Goal: Transaction & Acquisition: Purchase product/service

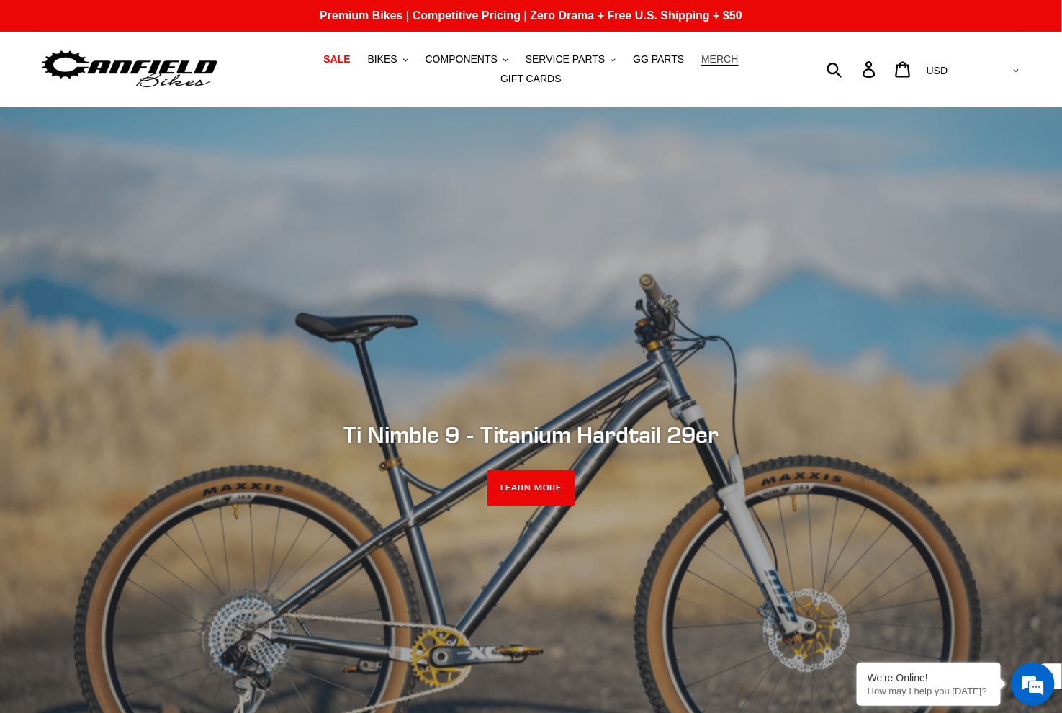
click at [724, 63] on span "MERCH" at bounding box center [720, 59] width 37 height 12
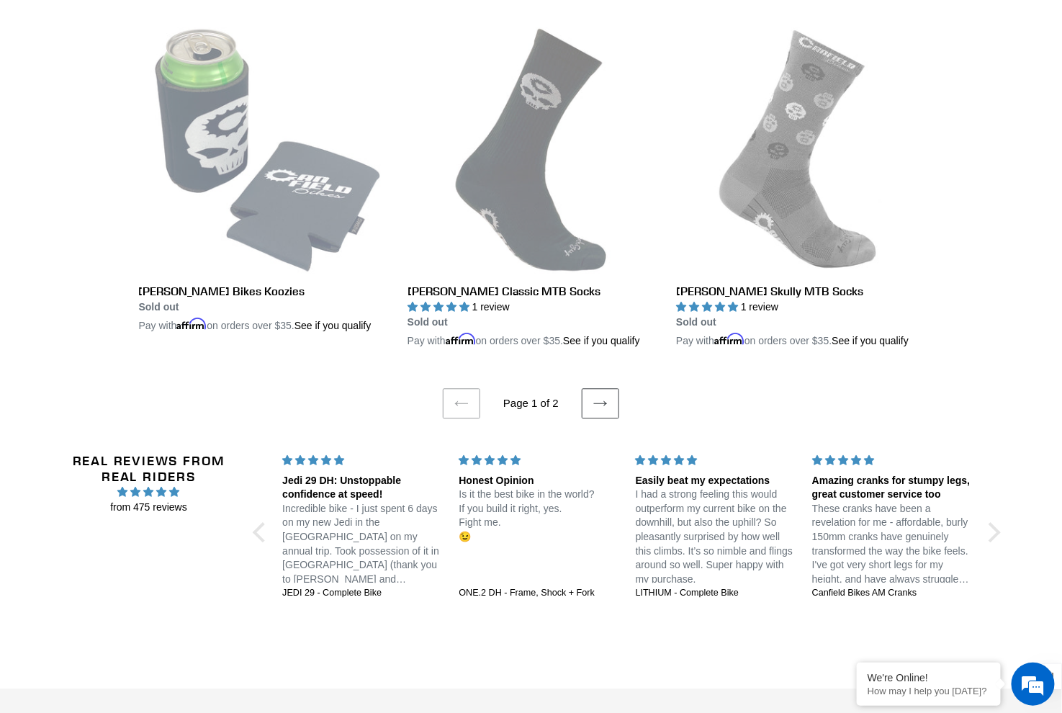
scroll to position [2881, 0]
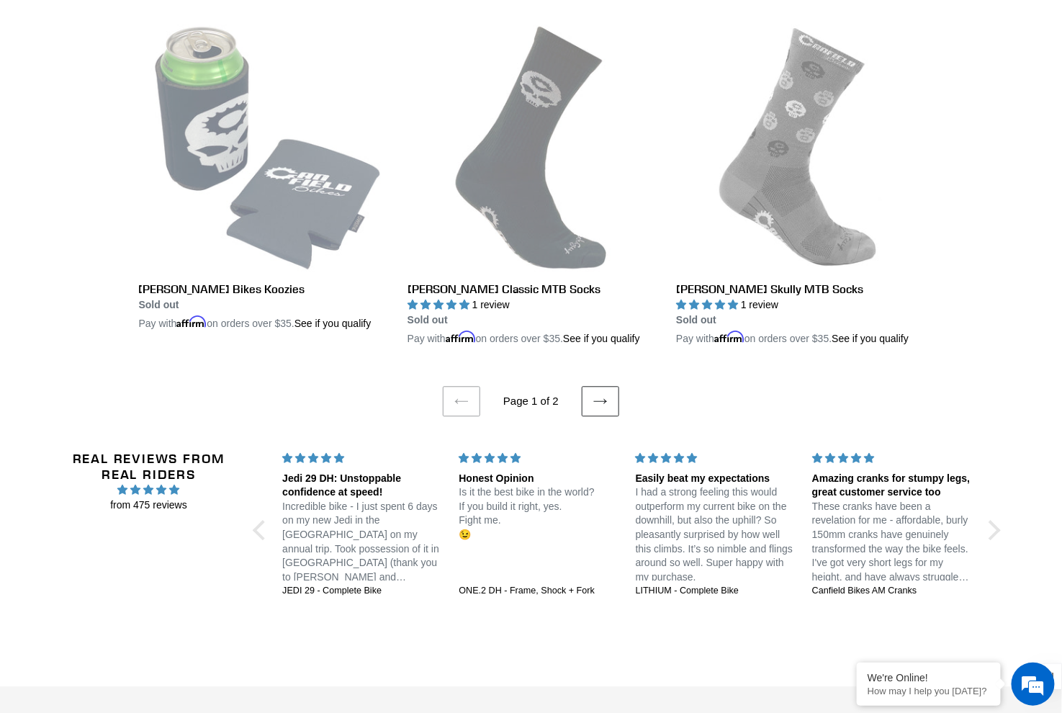
click at [601, 403] on icon at bounding box center [600, 400] width 13 height 5
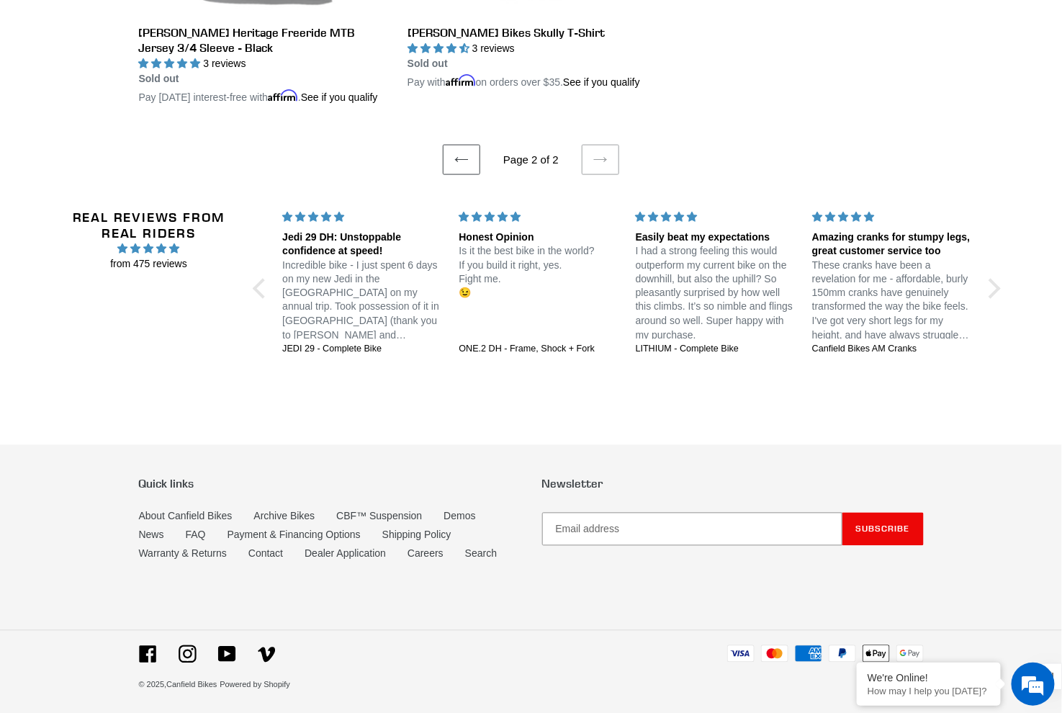
scroll to position [678, 0]
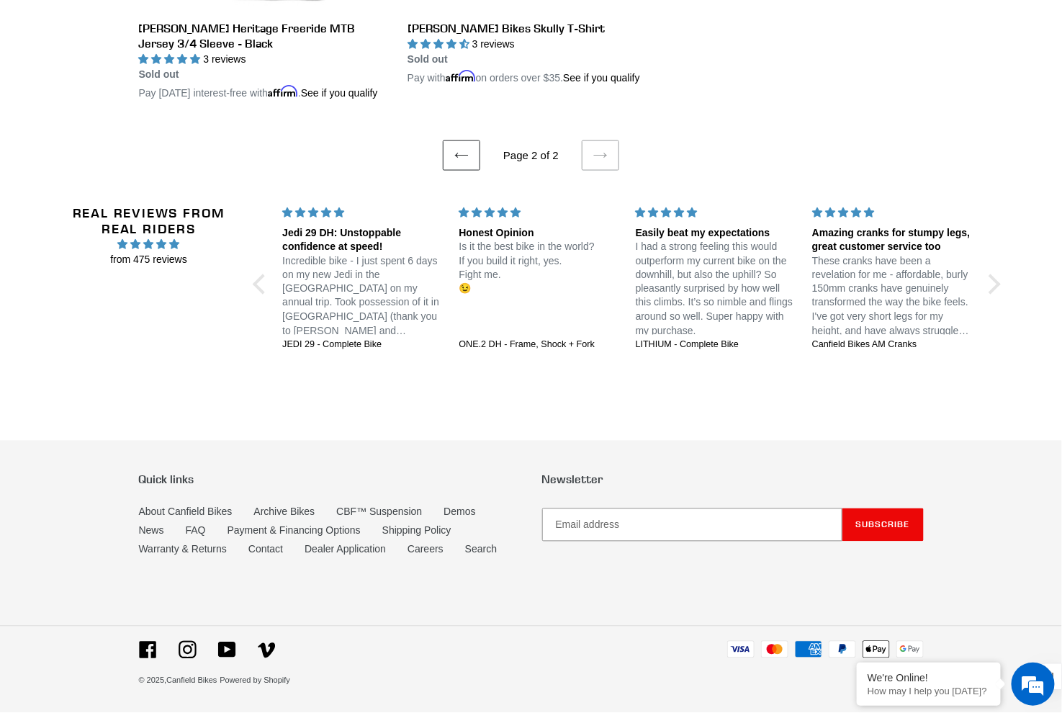
click at [461, 152] on icon at bounding box center [462, 155] width 14 height 14
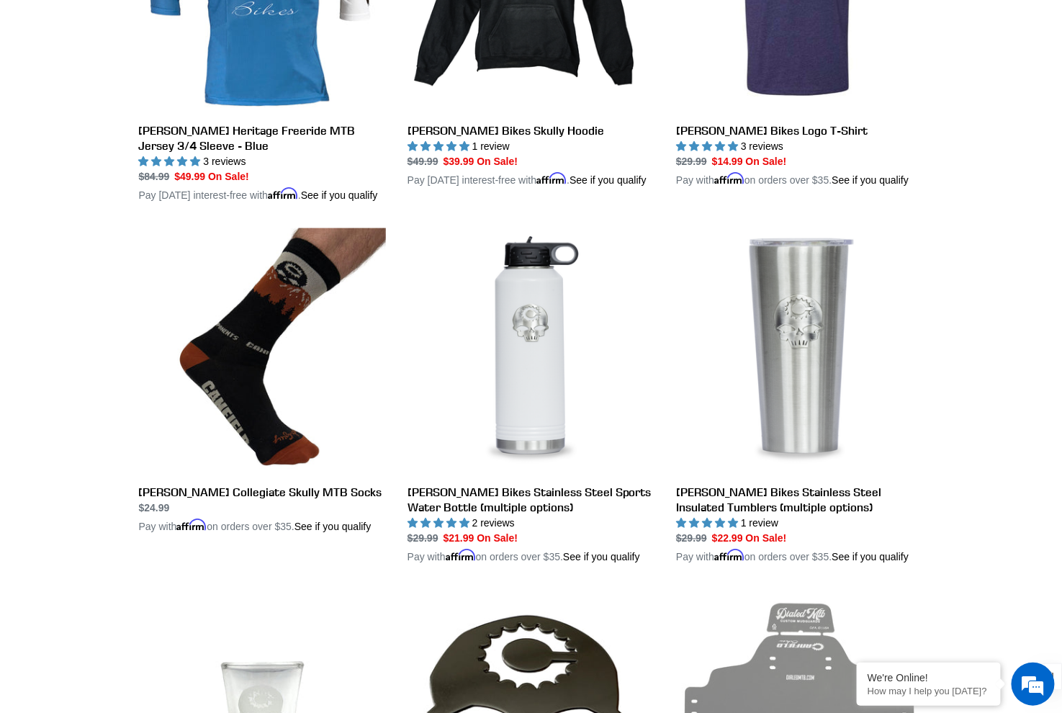
scroll to position [600, 0]
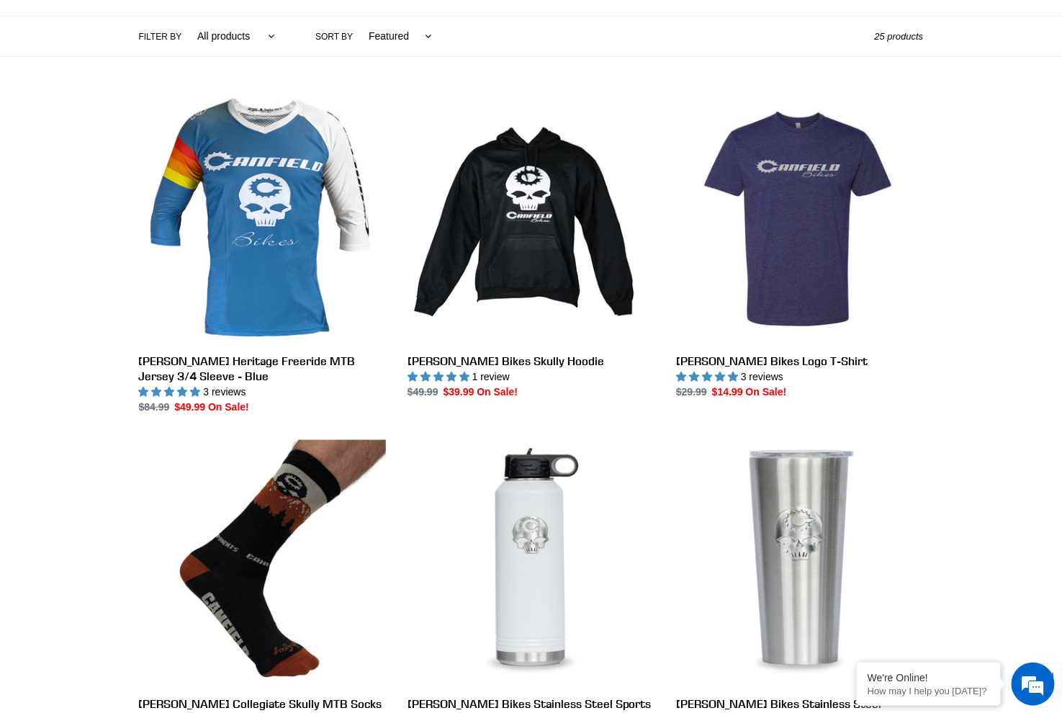
scroll to position [325, 0]
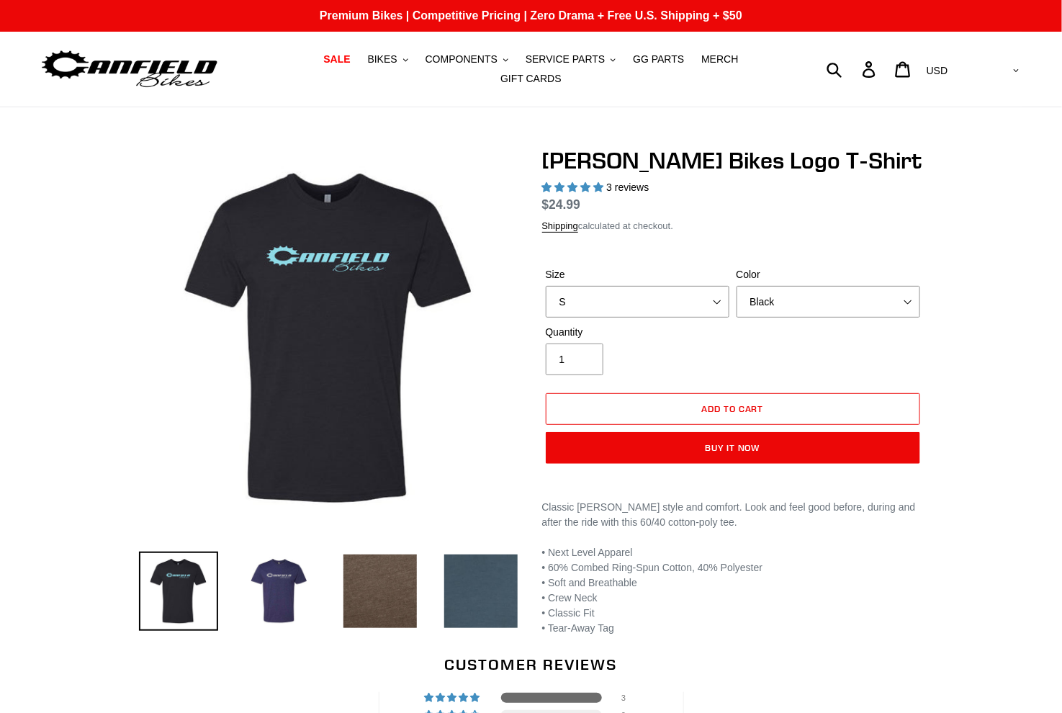
select select "highest-rating"
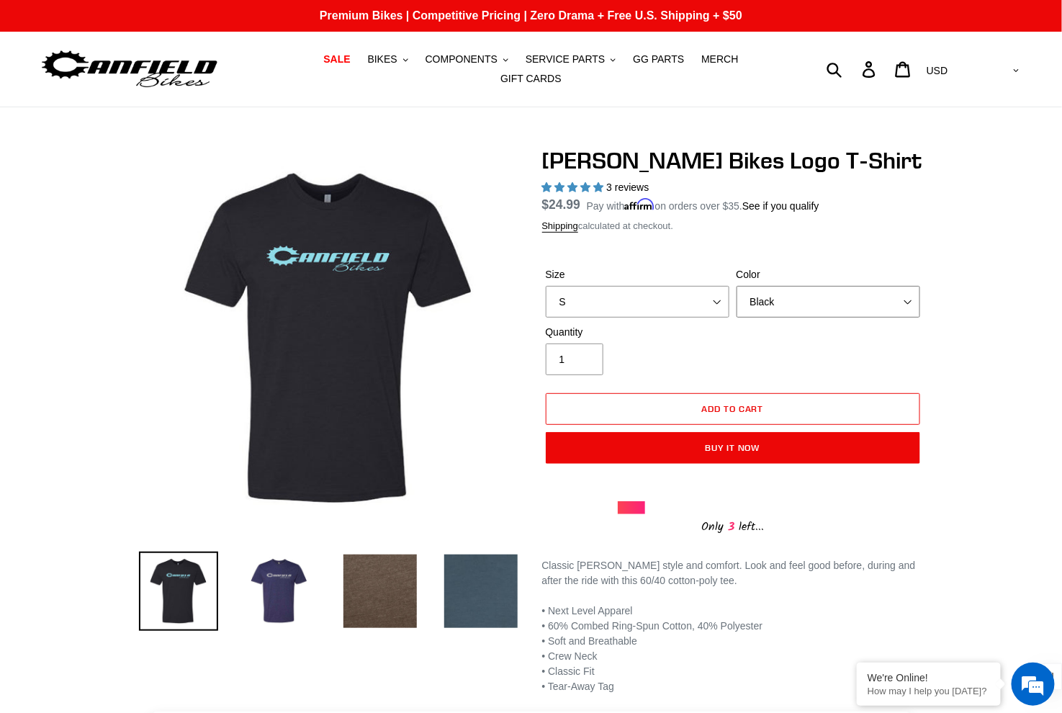
click at [792, 305] on select "Black Brown Indigo Storm Blue (Sold Out)" at bounding box center [829, 302] width 184 height 32
select select "Indigo"
click at [737, 286] on select "Black Brown [GEOGRAPHIC_DATA] Storm Blue (Sold Out)" at bounding box center [829, 302] width 184 height 32
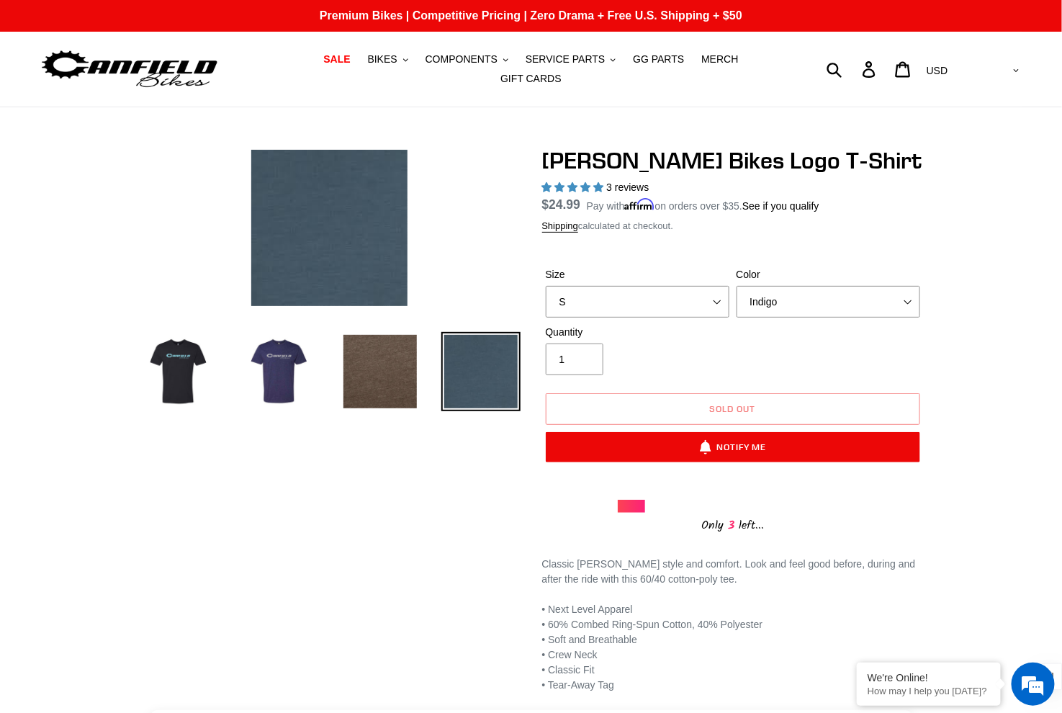
click at [977, 310] on div "Previous slide" at bounding box center [531, 420] width 1062 height 546
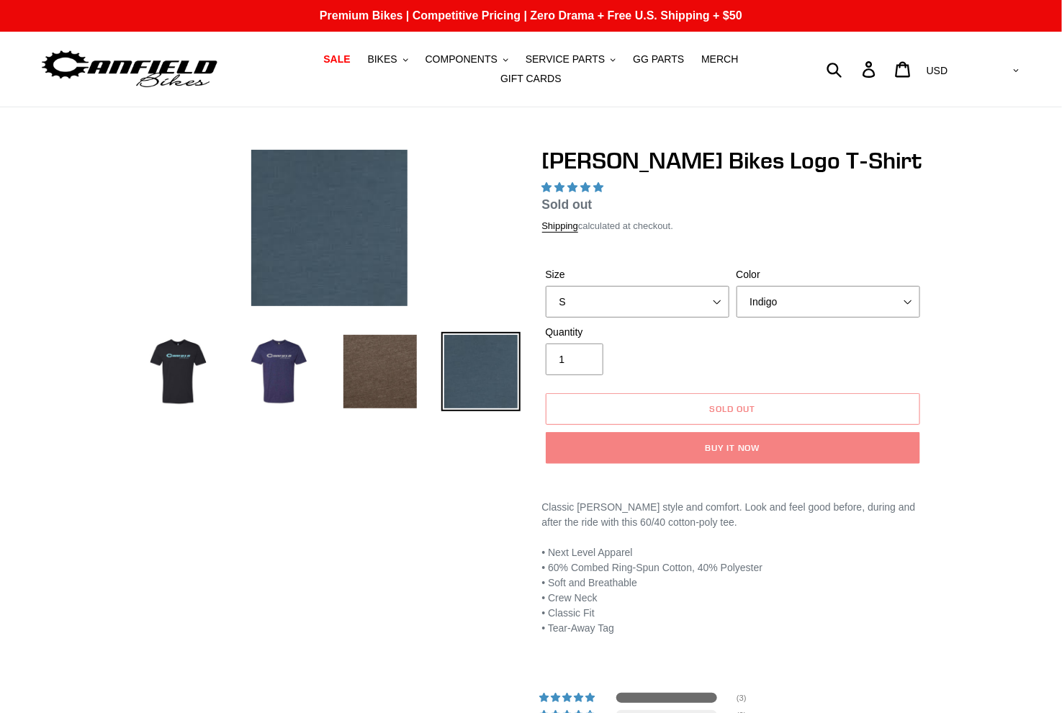
select select "highest-rating"
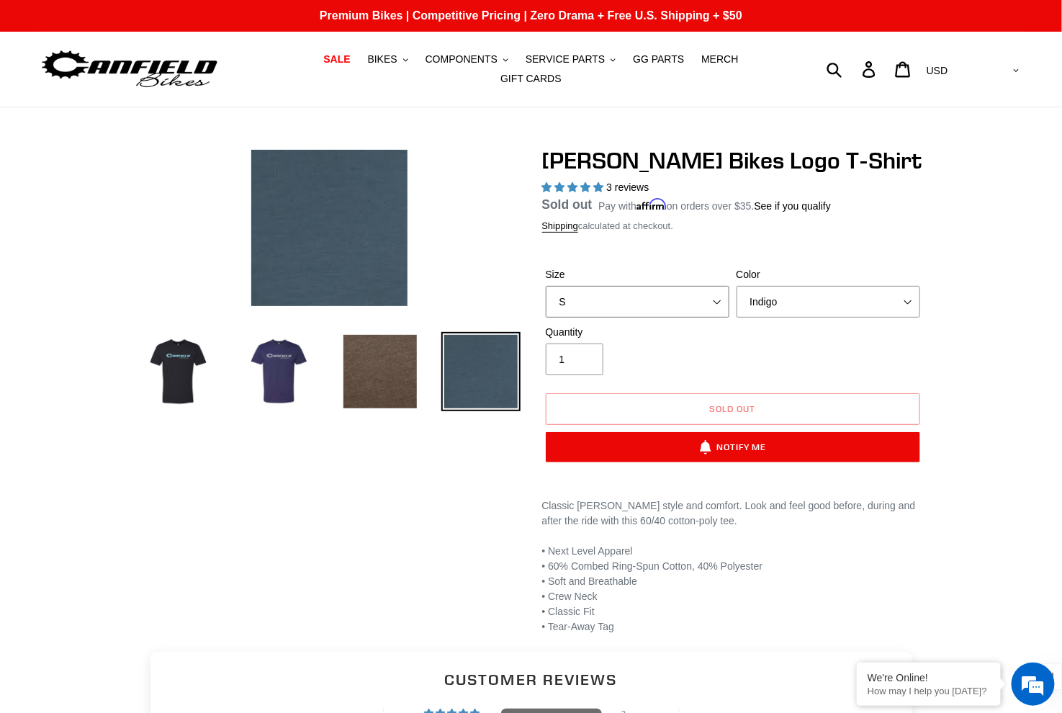
click at [702, 307] on select "S M L XL 2XL" at bounding box center [638, 302] width 184 height 32
click at [546, 286] on select "S M L XL 2XL" at bounding box center [638, 302] width 184 height 32
click at [698, 304] on select "S M L XL 2XL" at bounding box center [638, 302] width 184 height 32
click at [546, 286] on select "S M L XL 2XL" at bounding box center [638, 302] width 184 height 32
click at [689, 304] on select "S M L XL 2XL" at bounding box center [638, 302] width 184 height 32
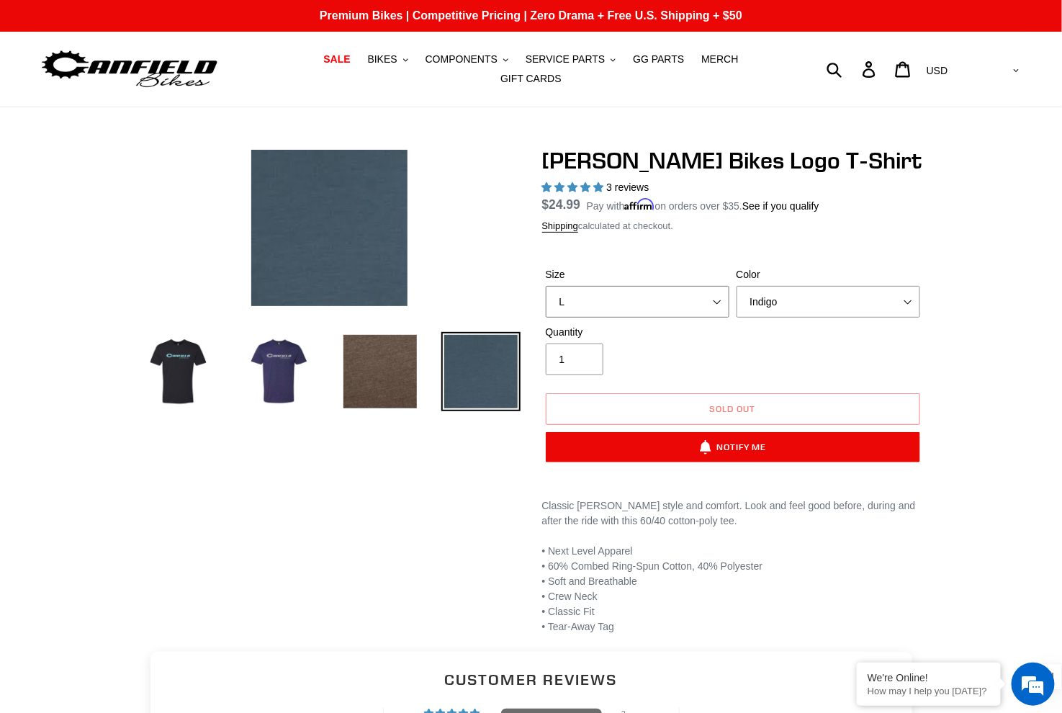
select select "XL"
click at [546, 286] on select "S M L XL 2XL" at bounding box center [638, 302] width 184 height 32
click at [806, 305] on select "Black Brown Indigo Storm Blue (Sold Out)" at bounding box center [829, 302] width 184 height 32
select select "Brown"
click at [737, 286] on select "Black Brown Indigo Storm Blue (Sold Out)" at bounding box center [829, 302] width 184 height 32
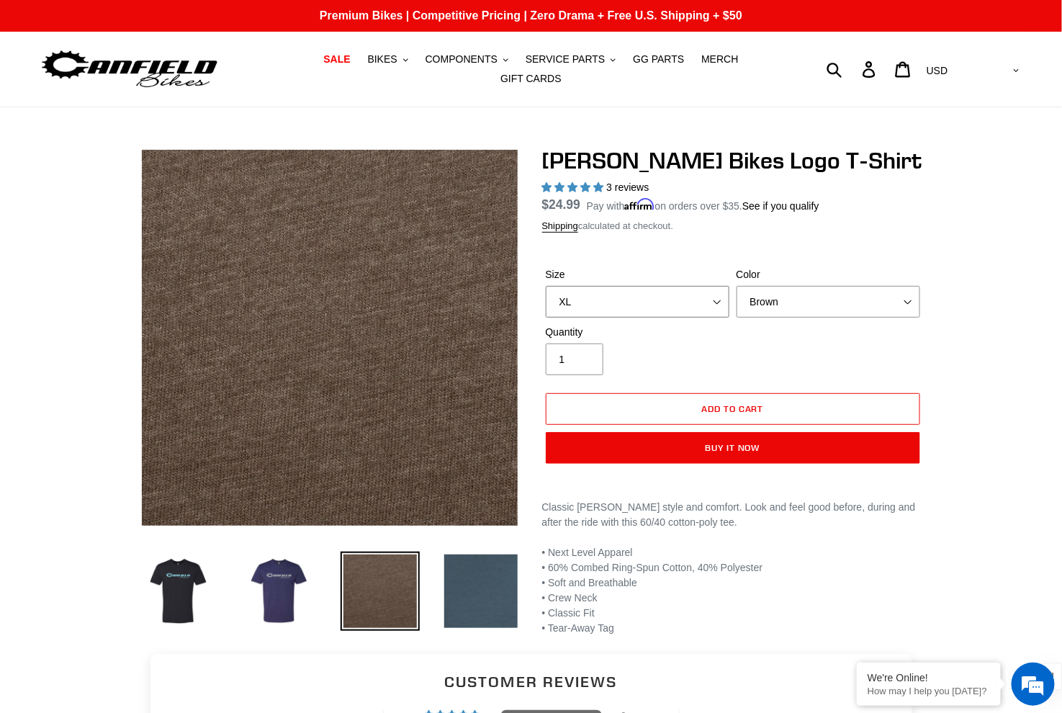
click at [674, 299] on select "S M L XL 2XL" at bounding box center [638, 302] width 184 height 32
click at [546, 286] on select "S M L XL 2XL" at bounding box center [638, 302] width 184 height 32
click at [673, 298] on select "S M L XL 2XL" at bounding box center [638, 302] width 184 height 32
select select "M"
click at [546, 286] on select "S M L XL 2XL" at bounding box center [638, 302] width 184 height 32
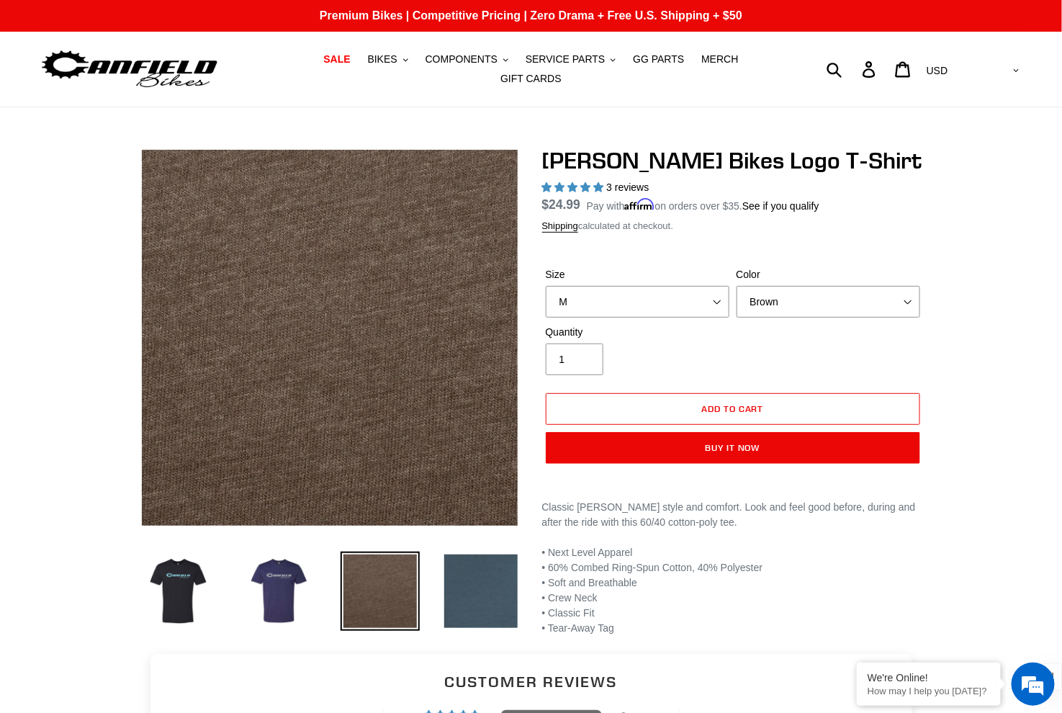
click at [988, 277] on div "Previous slide" at bounding box center [531, 392] width 1062 height 490
click at [182, 601] on img at bounding box center [178, 591] width 79 height 79
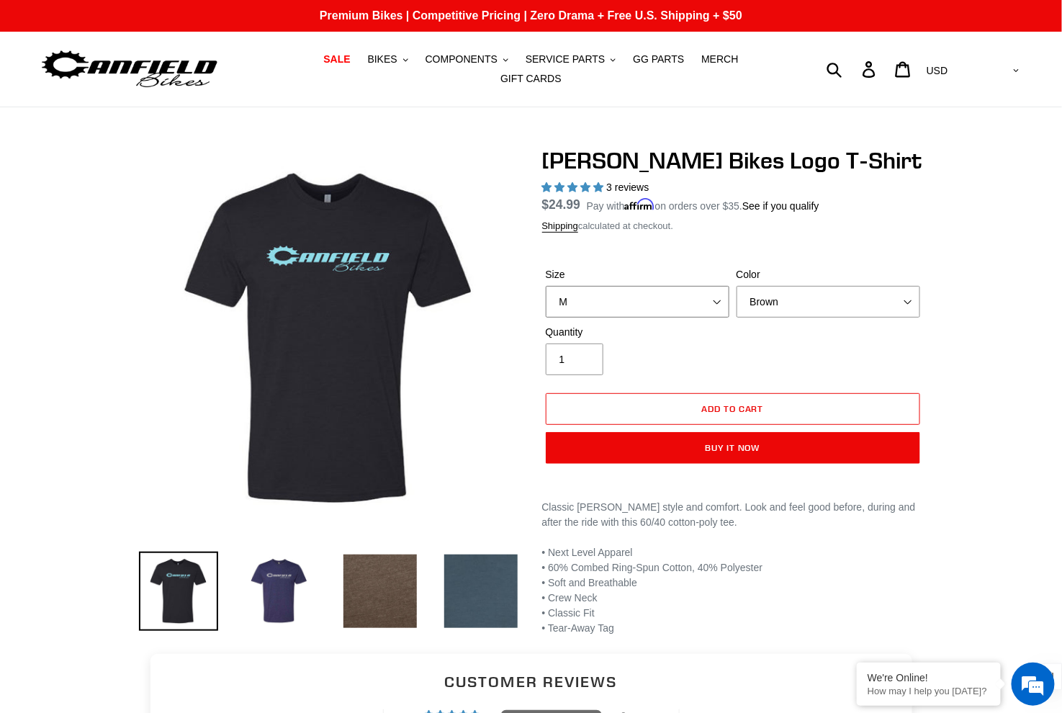
click at [712, 301] on select "S M L XL 2XL" at bounding box center [638, 302] width 184 height 32
click at [813, 301] on select "Black Brown Indigo Storm Blue (Sold Out)" at bounding box center [829, 302] width 184 height 32
select select "Black"
click at [737, 286] on select "Black Brown Indigo Storm Blue (Sold Out)" at bounding box center [829, 302] width 184 height 32
click at [662, 293] on select "S M L XL 2XL" at bounding box center [638, 302] width 184 height 32
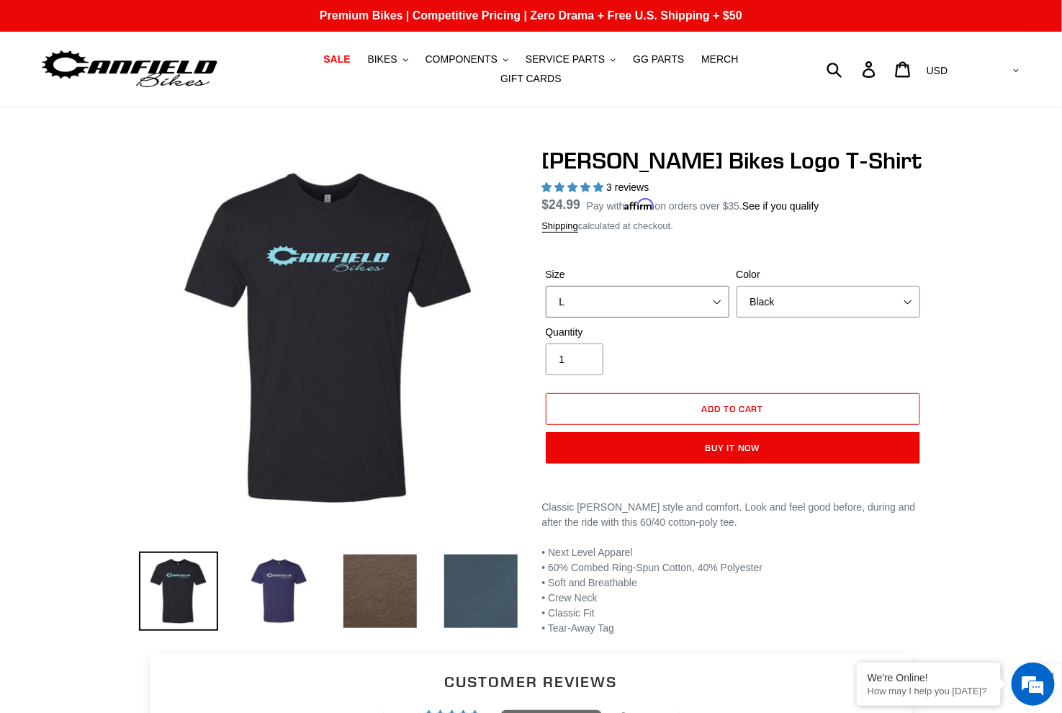
click at [546, 286] on select "S M L XL 2XL" at bounding box center [638, 302] width 184 height 32
click at [695, 303] on select "S M L XL 2XL" at bounding box center [638, 302] width 184 height 32
click at [546, 286] on select "S M L XL 2XL" at bounding box center [638, 302] width 184 height 32
click at [699, 300] on select "S M L XL 2XL" at bounding box center [638, 302] width 184 height 32
select select "2XL"
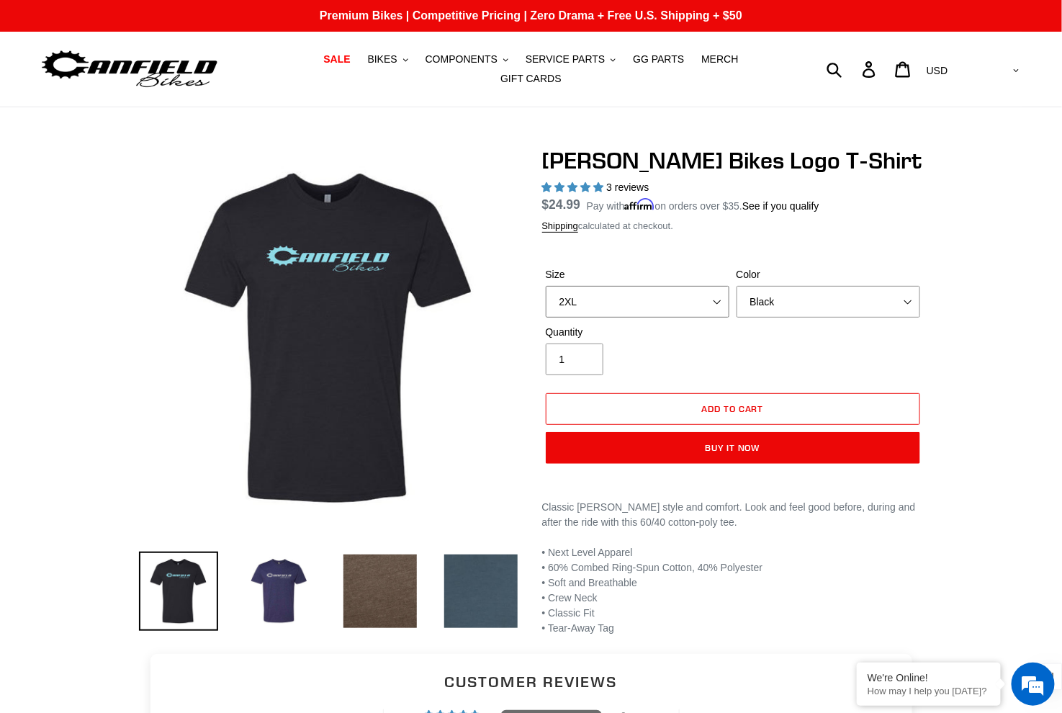
click at [546, 286] on select "S M L XL 2XL" at bounding box center [638, 302] width 184 height 32
click at [938, 267] on div "Previous slide" at bounding box center [531, 392] width 864 height 490
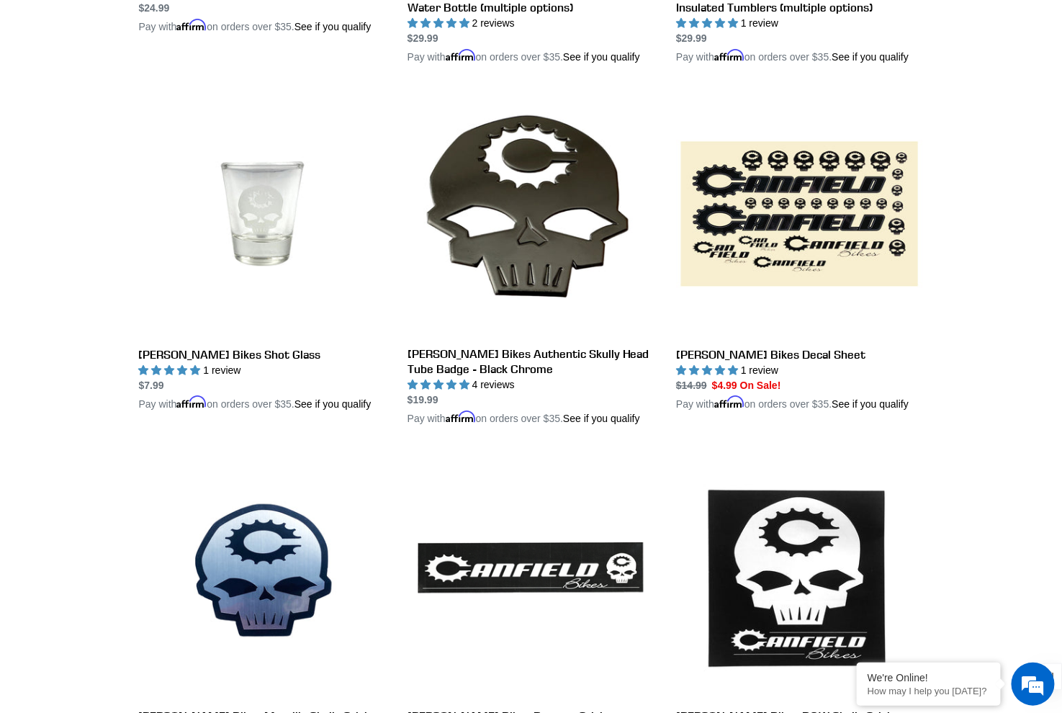
scroll to position [1100, 0]
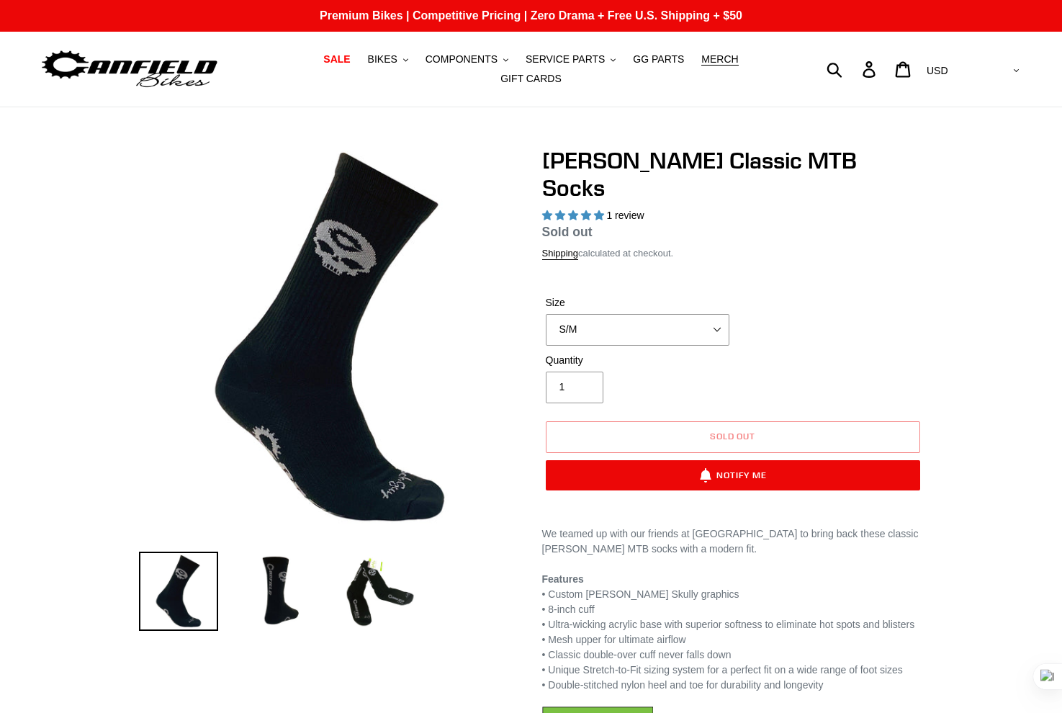
select select "highest-rating"
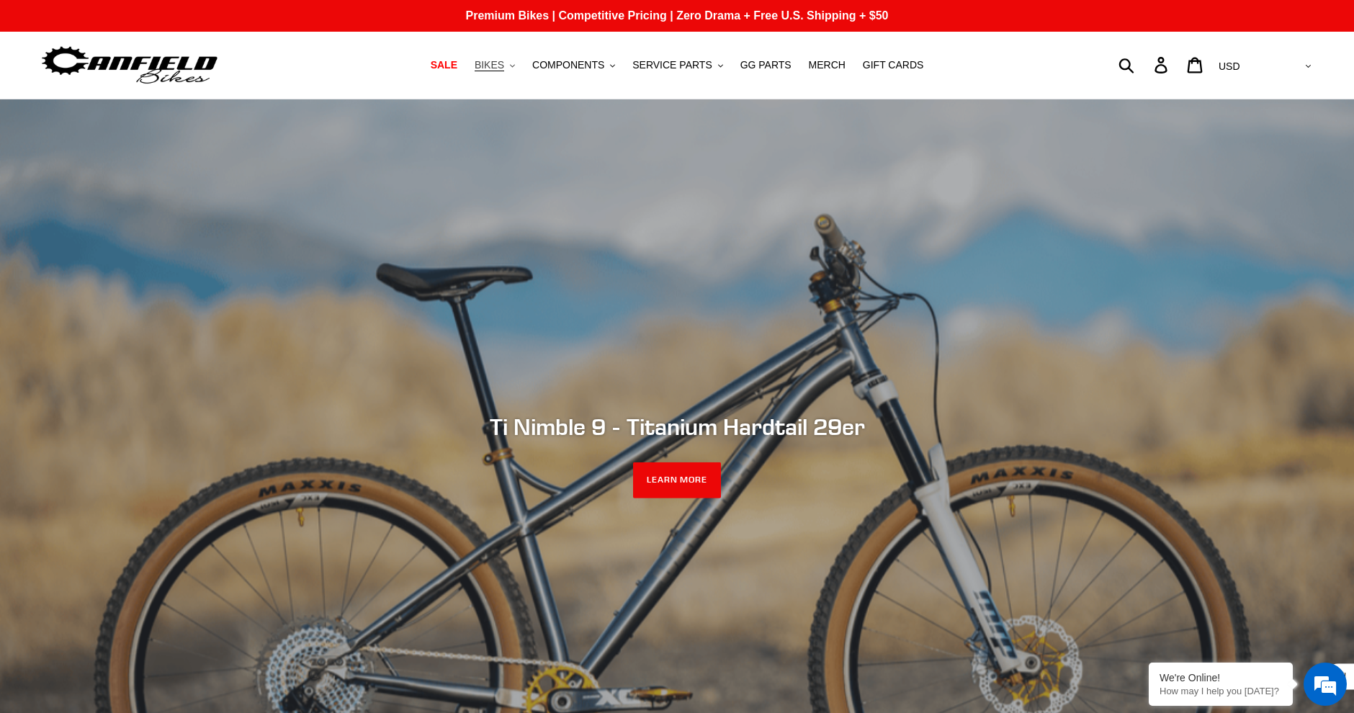
click at [510, 63] on button "BIKES .cls-1{fill:#231f20}" at bounding box center [494, 64] width 55 height 19
click at [583, 63] on span "COMPONENTS" at bounding box center [568, 65] width 72 height 12
click at [829, 61] on span "MERCH" at bounding box center [827, 65] width 37 height 12
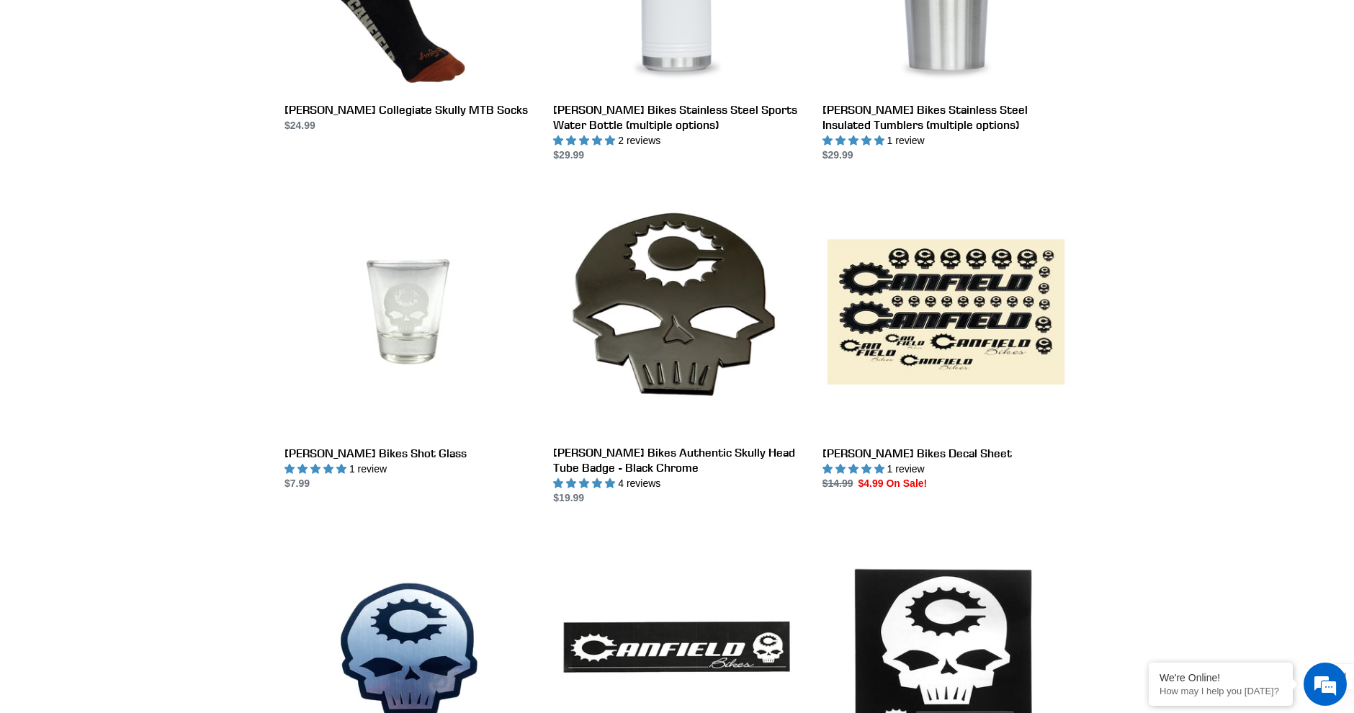
scroll to position [954, 0]
